Goal: Task Accomplishment & Management: Manage account settings

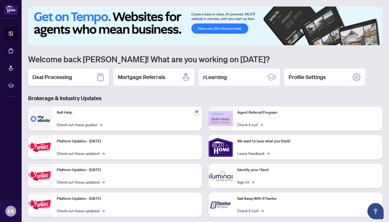
click at [48, 81] on div "Deal Processing" at bounding box center [68, 76] width 81 height 17
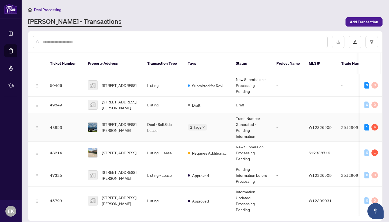
click at [124, 121] on span "[STREET_ADDRESS][PERSON_NAME]" at bounding box center [120, 127] width 37 height 12
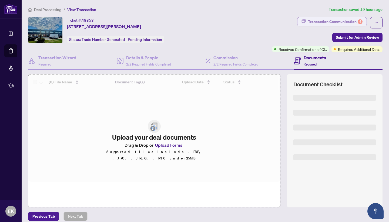
click at [353, 20] on div "Transaction Communication 4" at bounding box center [335, 21] width 55 height 9
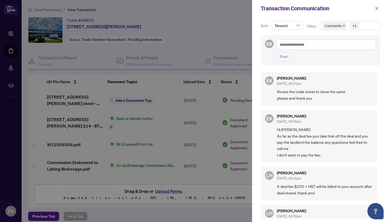
click at [241, 46] on div at bounding box center [194, 111] width 389 height 222
click at [378, 8] on icon "close" at bounding box center [377, 8] width 4 height 4
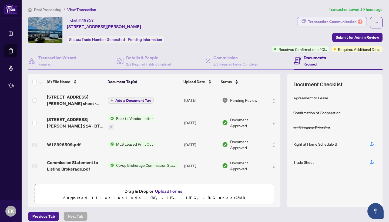
click at [352, 26] on button "Transaction Communication 4" at bounding box center [332, 21] width 70 height 9
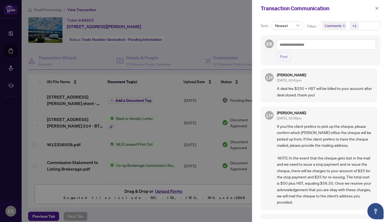
scroll to position [98, 0]
click at [231, 36] on div at bounding box center [194, 111] width 389 height 222
click at [378, 9] on icon "close" at bounding box center [377, 8] width 3 height 3
